Goal: Task Accomplishment & Management: Manage account settings

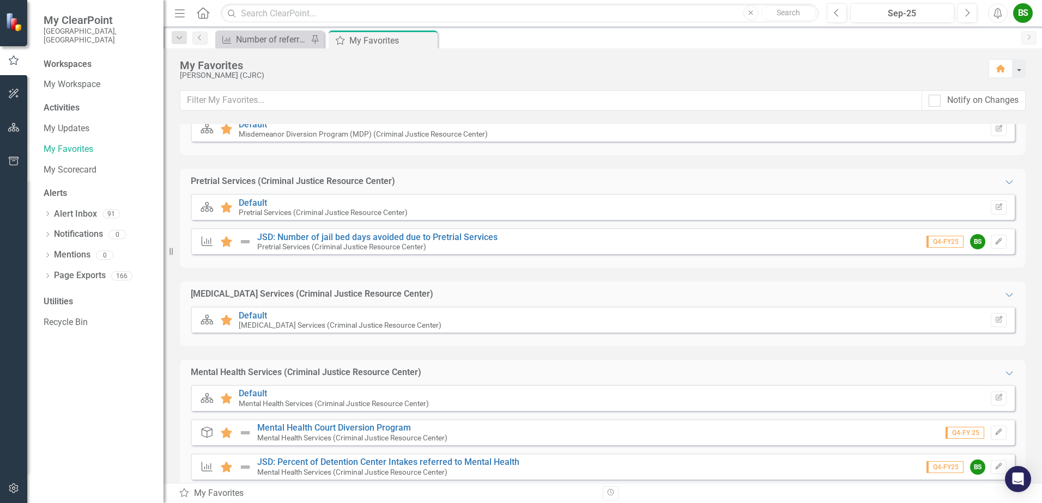
scroll to position [543, 0]
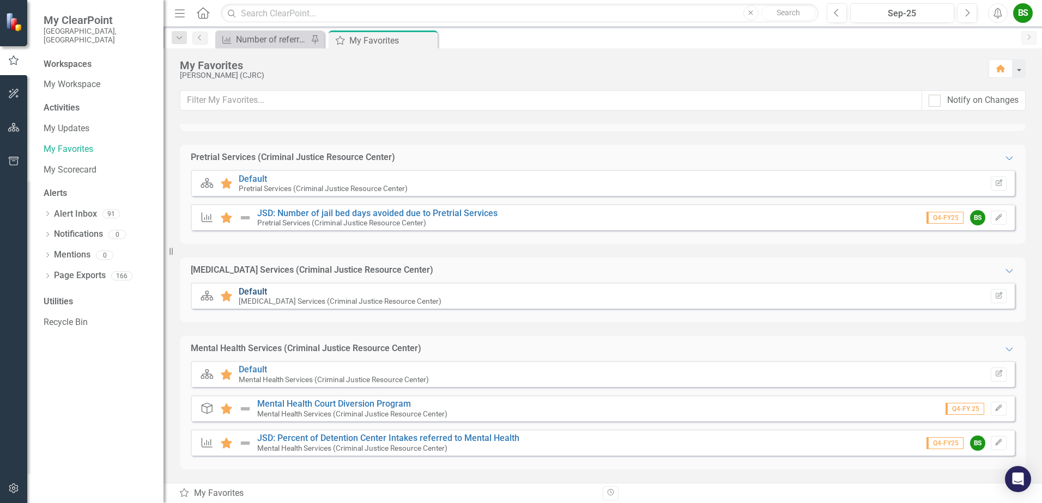
click at [251, 290] on link "Default" at bounding box center [253, 292] width 28 height 10
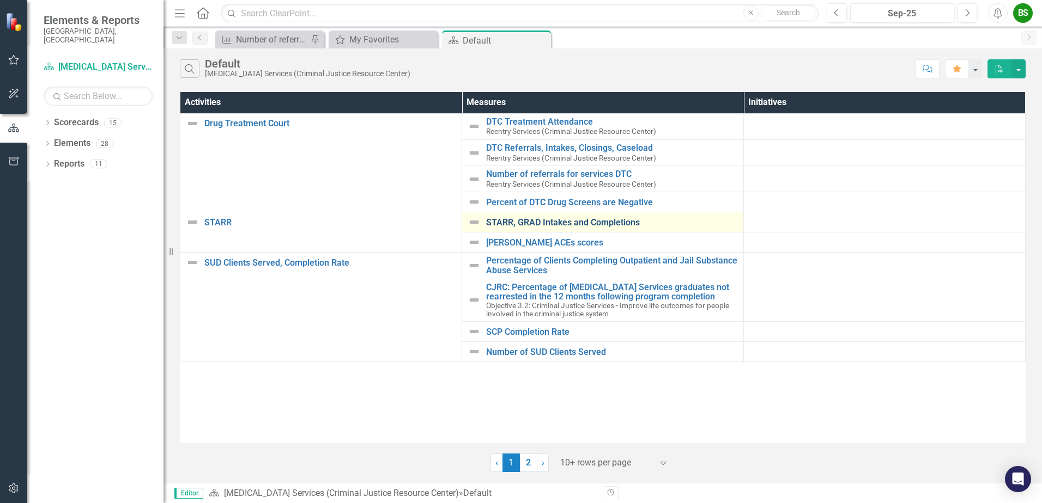
click at [607, 222] on link "STARR, GRAD Intakes and Completions" at bounding box center [612, 223] width 252 height 10
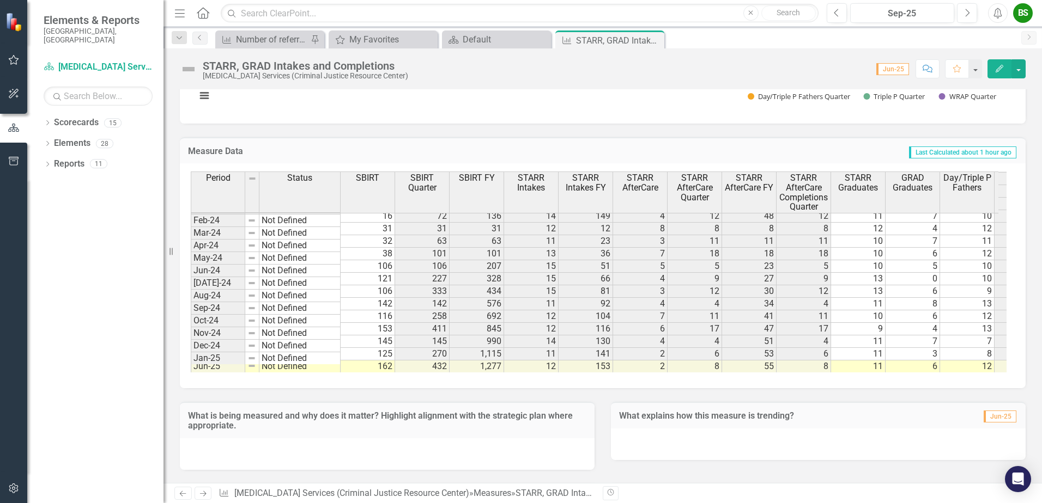
scroll to position [826, 0]
click at [1022, 66] on button "button" at bounding box center [1018, 68] width 14 height 19
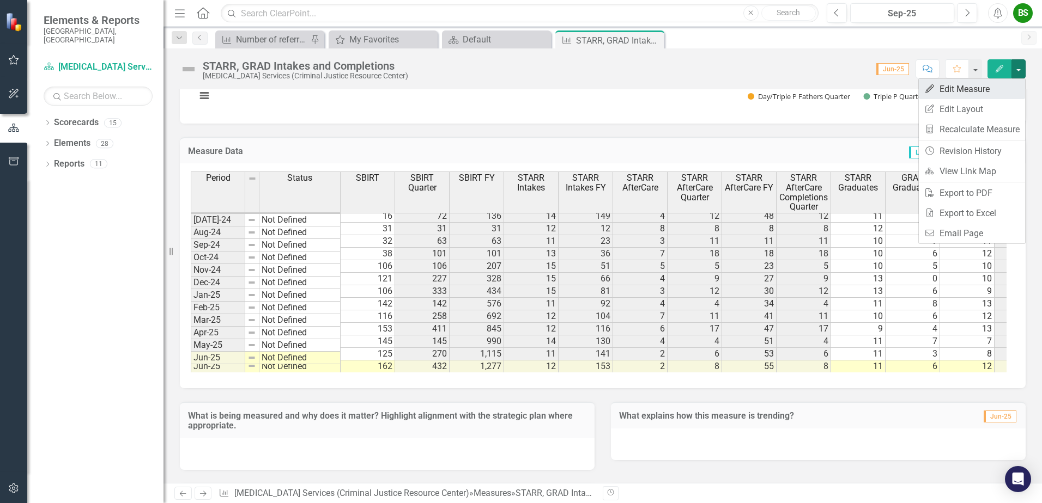
click at [967, 87] on link "Edit Edit Measure" at bounding box center [971, 89] width 106 height 20
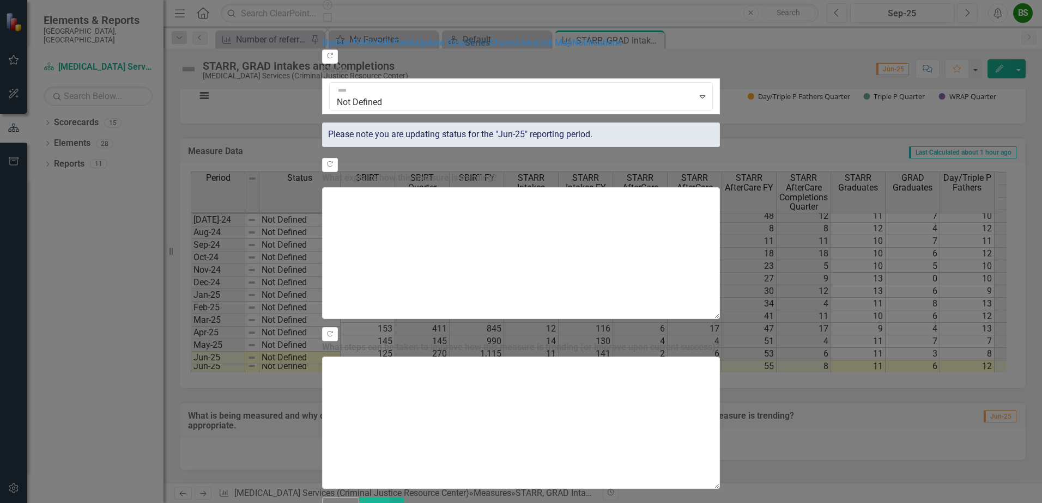
click at [465, 48] on link "Series" at bounding box center [477, 43] width 25 height 10
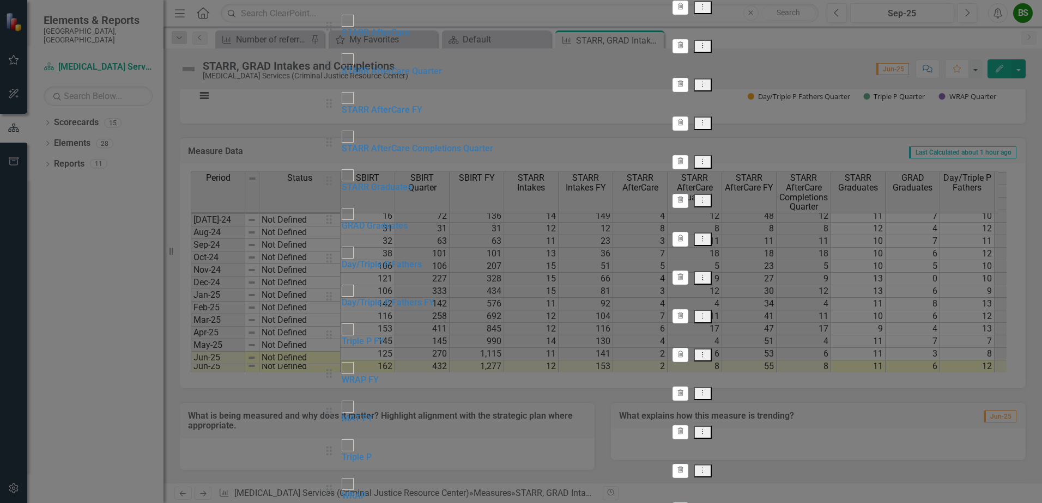
checkbox input "false"
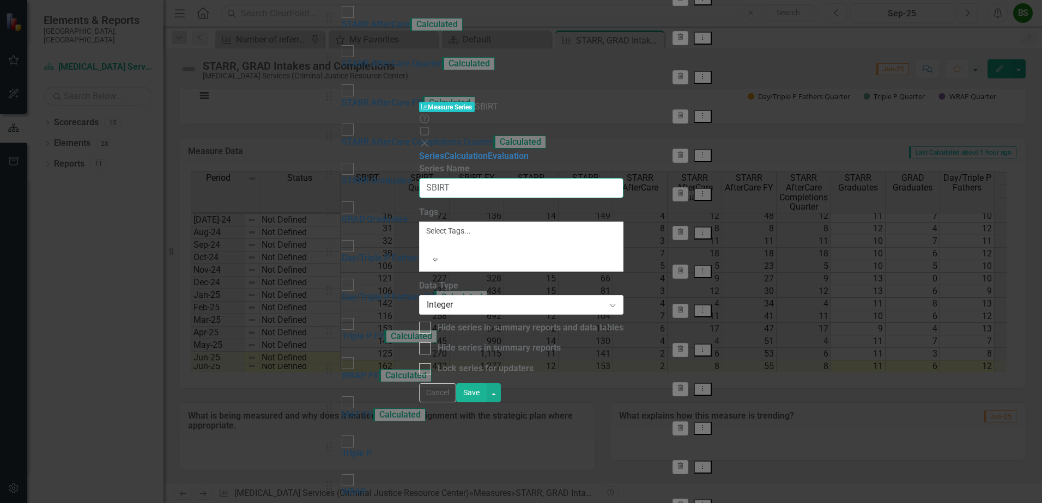
click at [442, 178] on input "SBIRT" at bounding box center [521, 188] width 204 height 20
click at [456, 403] on button "Cancel" at bounding box center [437, 393] width 37 height 19
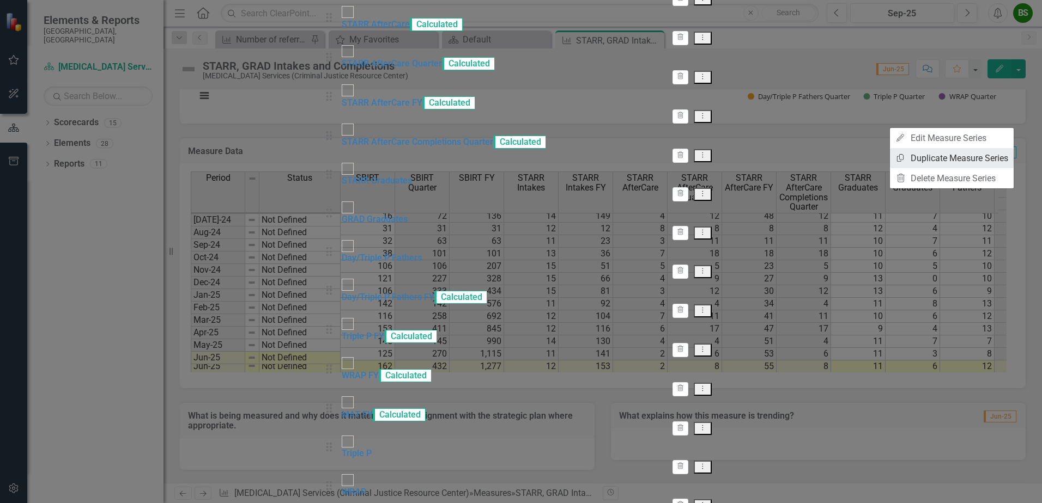
click at [949, 163] on link "Copy Duplicate Measure Series" at bounding box center [952, 158] width 124 height 20
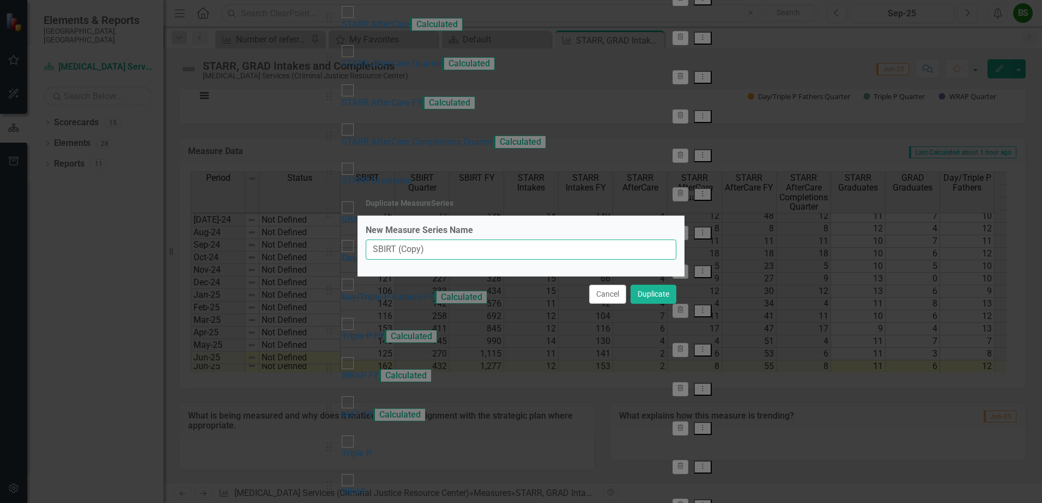
drag, startPoint x: 434, startPoint y: 251, endPoint x: 398, endPoint y: 249, distance: 36.0
click at [398, 249] on input "SBIRT (Copy)" at bounding box center [521, 250] width 311 height 20
type input "SBIRT Pre [DATE]"
click at [649, 298] on button "Duplicate" at bounding box center [653, 294] width 46 height 19
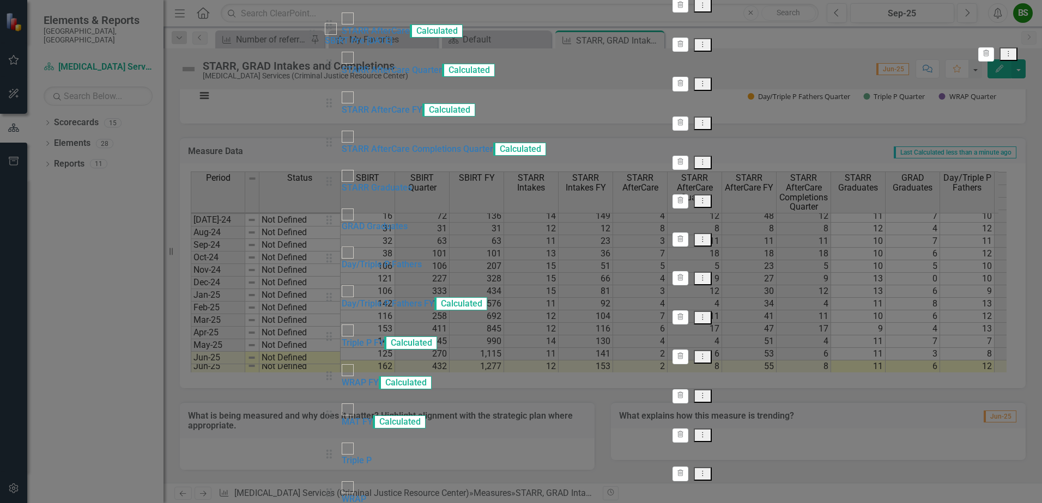
scroll to position [0, 0]
drag, startPoint x: 316, startPoint y: 449, endPoint x: 314, endPoint y: 117, distance: 332.8
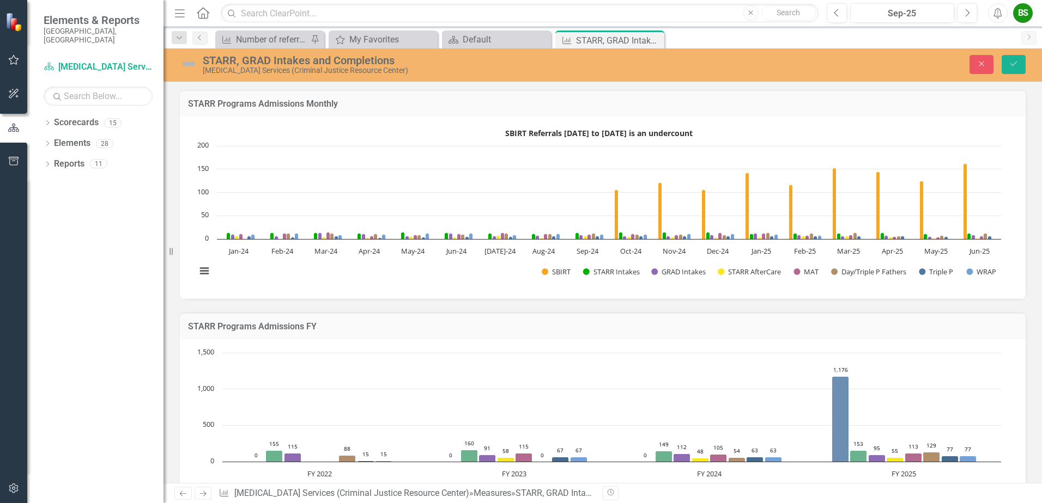
scroll to position [2054, 0]
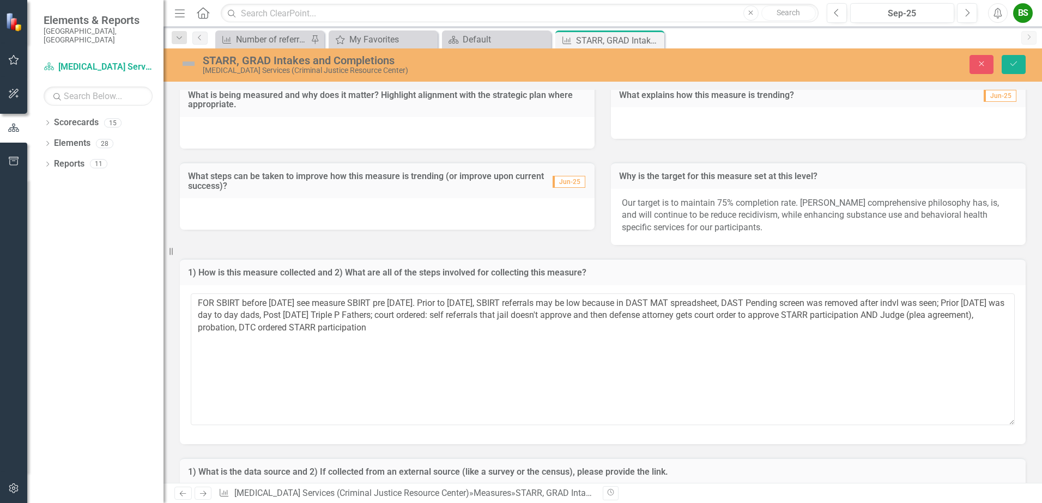
drag, startPoint x: 567, startPoint y: 301, endPoint x: 593, endPoint y: 302, distance: 26.2
click at [593, 302] on textarea "FOR SBIRT before Oct 2024 see measure SBIRT pre Oct 2024. Prior to Oct 2024, SB…" at bounding box center [603, 360] width 824 height 132
type textarea "FOR SBIRT before Oct 2024 see measure SBIRT pre Oct 2024. Prior to Oct 2024, SB…"
click at [1020, 62] on button "Save" at bounding box center [1013, 64] width 24 height 19
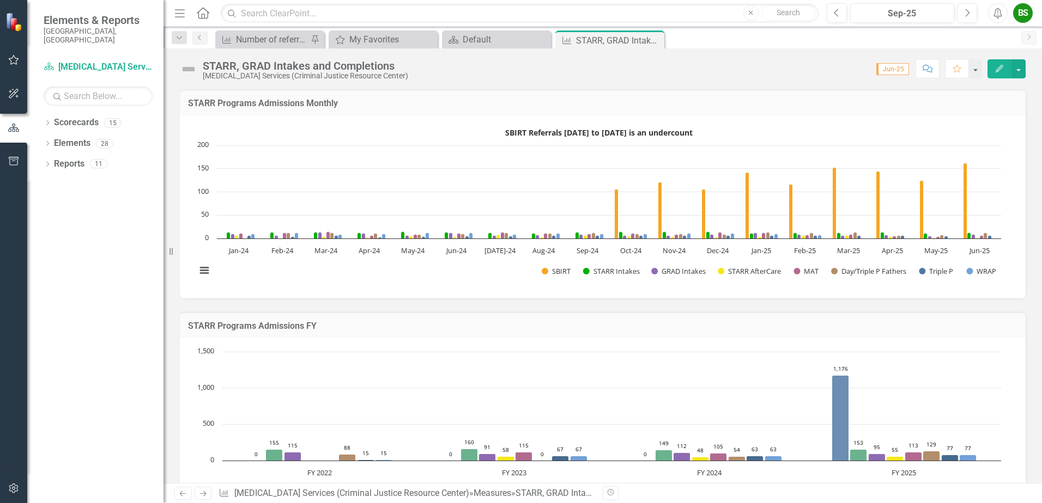
click at [333, 133] on rect "Interactive chart" at bounding box center [598, 205] width 815 height 163
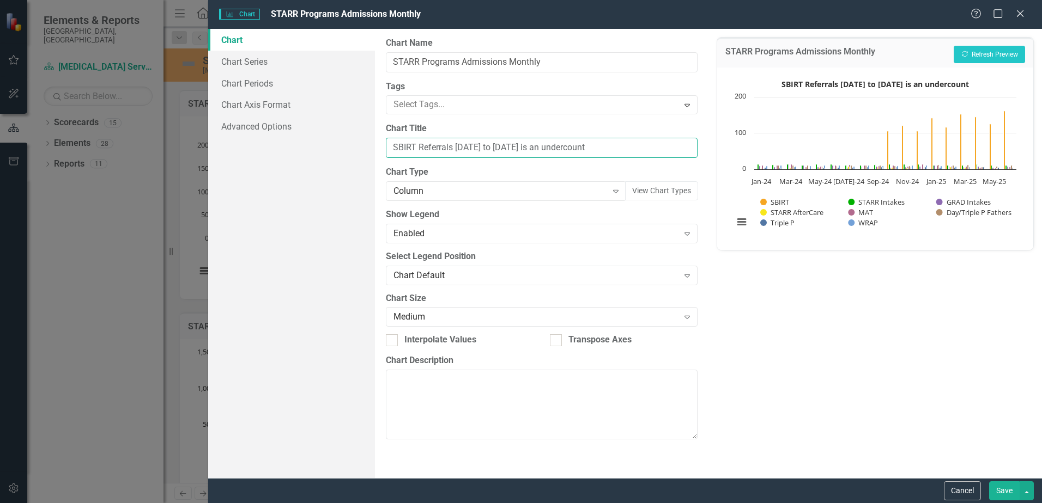
drag, startPoint x: 624, startPoint y: 147, endPoint x: 168, endPoint y: 135, distance: 456.1
click at [168, 135] on div "Charts Chart STARR Programs Admissions Monthly Help Maximize Close Chart Chart …" at bounding box center [521, 251] width 1042 height 503
click at [1007, 491] on button "Save" at bounding box center [1004, 491] width 31 height 19
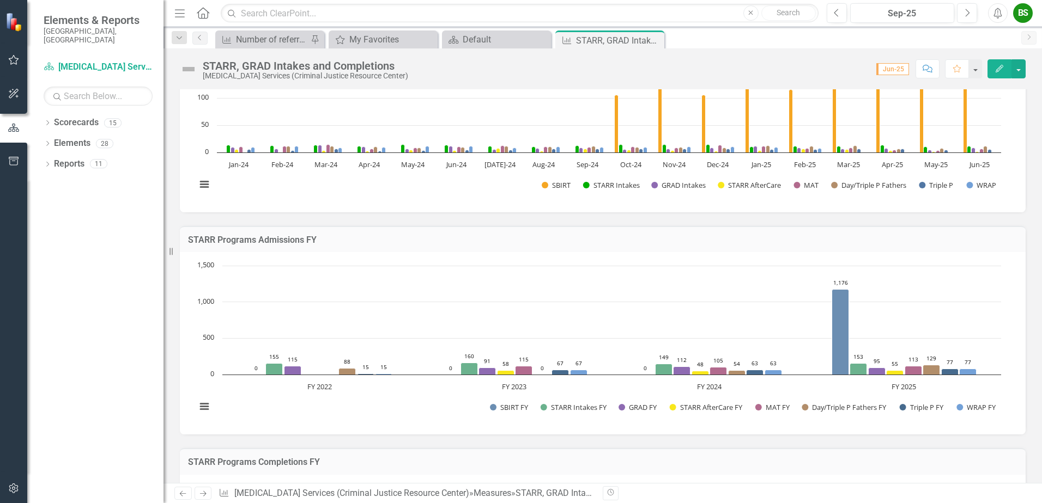
scroll to position [54, 0]
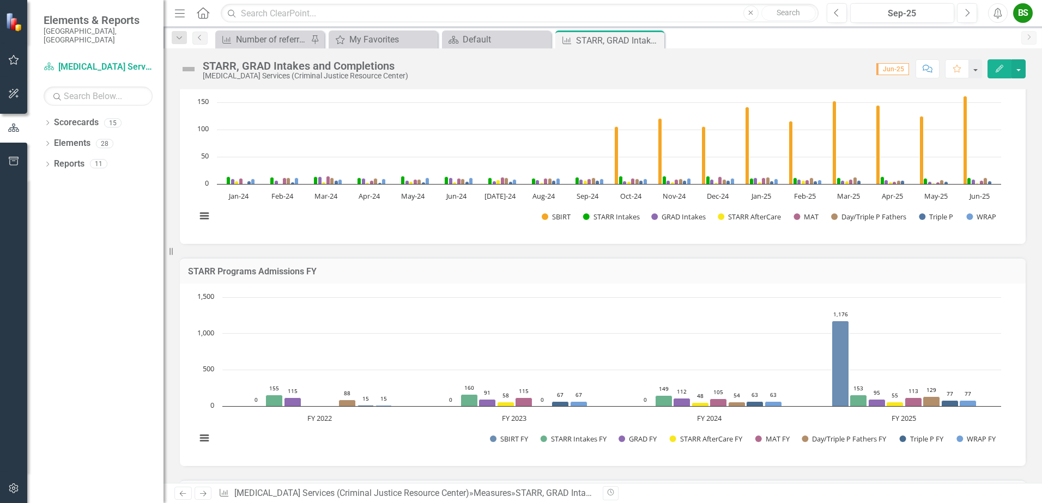
click at [430, 448] on rect "Interactive chart" at bounding box center [598, 373] width 815 height 163
click at [200, 441] on button "View chart menu, Chart" at bounding box center [204, 438] width 15 height 15
click at [240, 366] on li "Download PNG image" at bounding box center [249, 367] width 98 height 17
click at [654, 39] on icon "Close" at bounding box center [653, 40] width 11 height 9
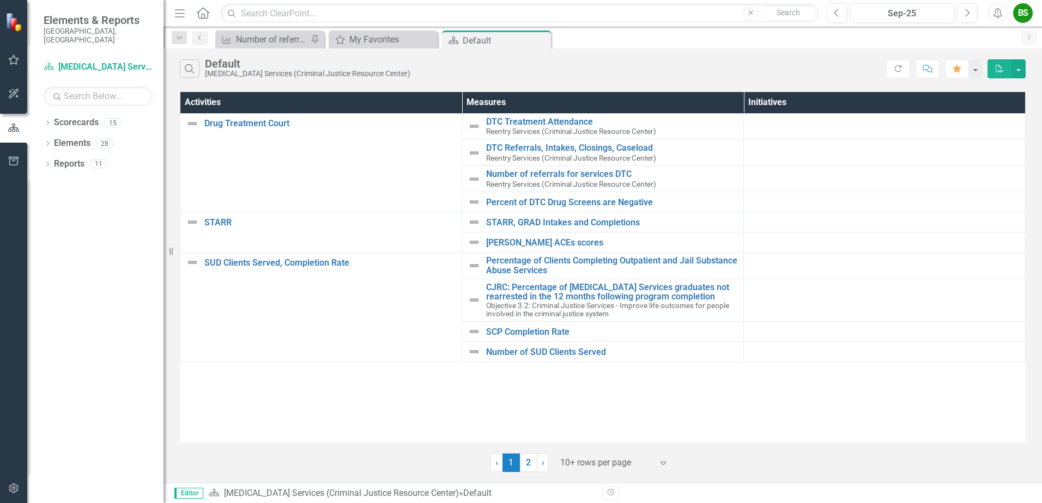
click at [1020, 19] on div "BS" at bounding box center [1023, 13] width 20 height 20
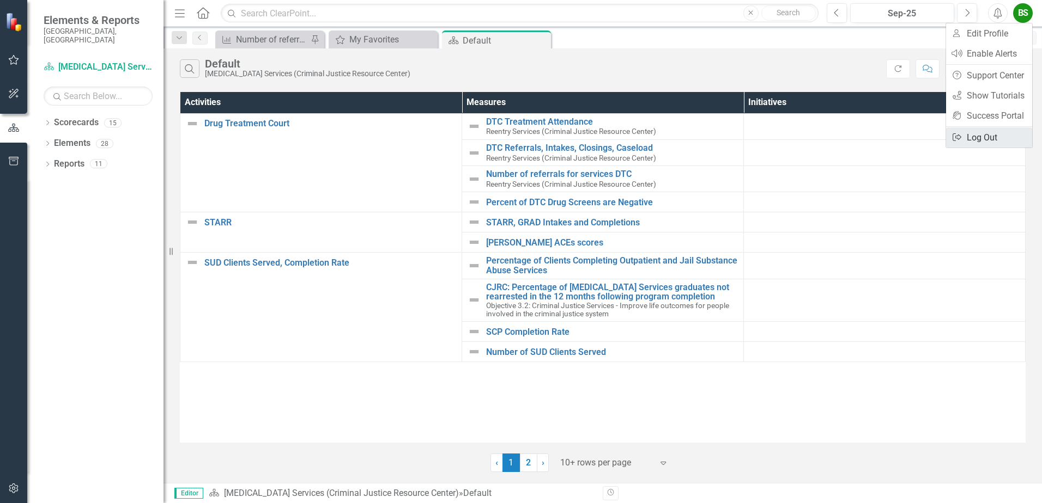
click at [981, 137] on link "Logout Log Out" at bounding box center [989, 137] width 86 height 20
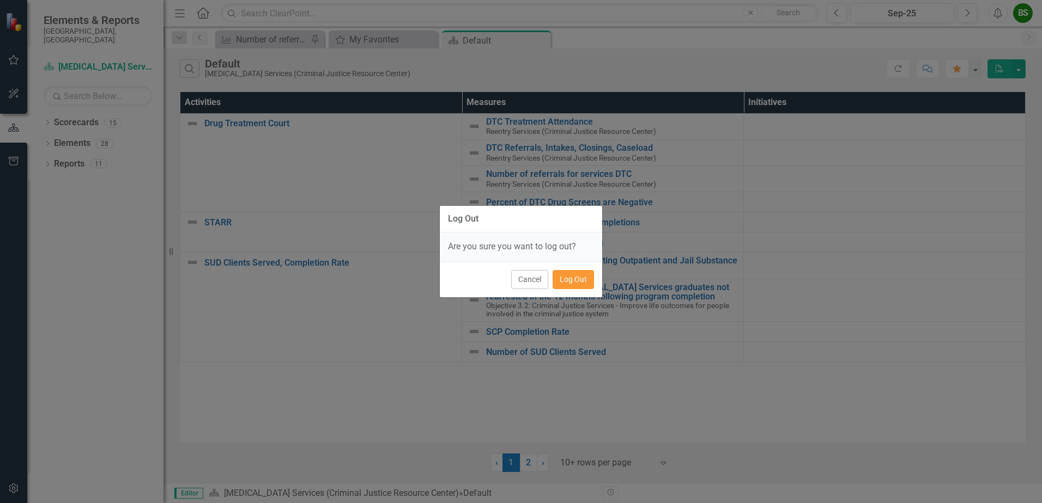
click at [583, 276] on button "Log Out" at bounding box center [572, 279] width 41 height 19
